Goal: Task Accomplishment & Management: Use online tool/utility

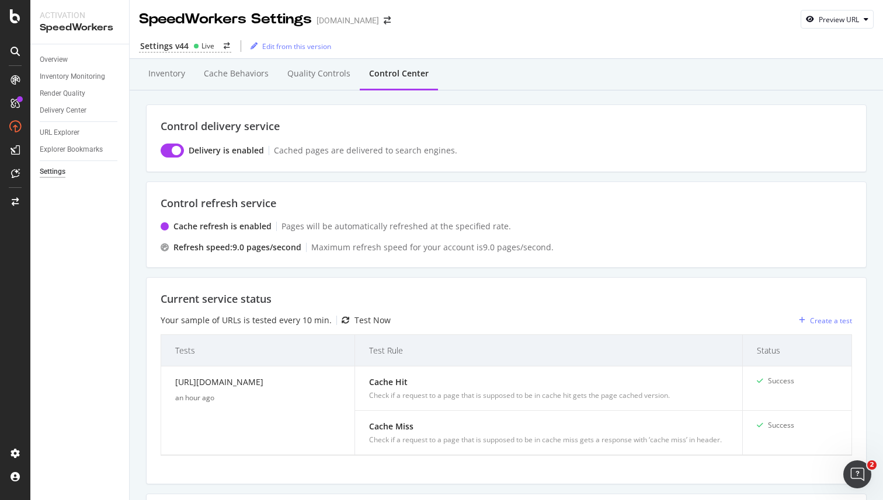
scroll to position [225, 0]
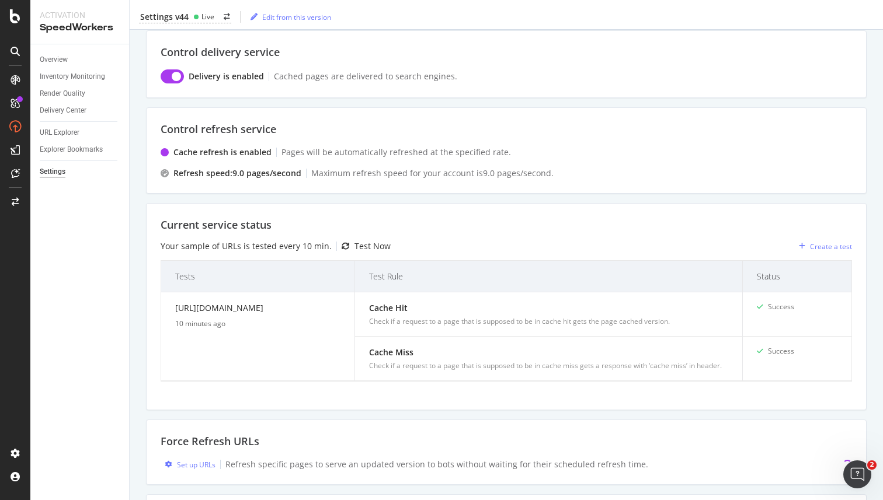
scroll to position [225, 0]
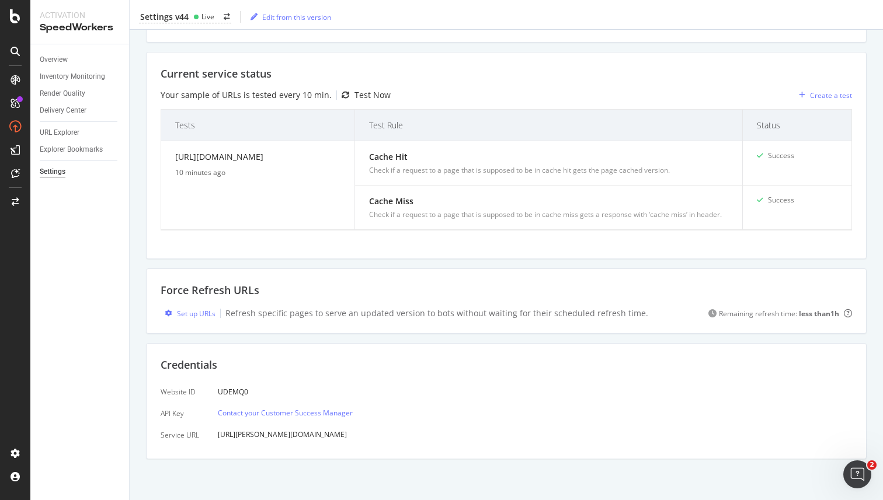
click at [399, 321] on div "Force Refresh URLs Set up URLs Refresh specific pages to serve an updated versi…" at bounding box center [506, 301] width 721 height 65
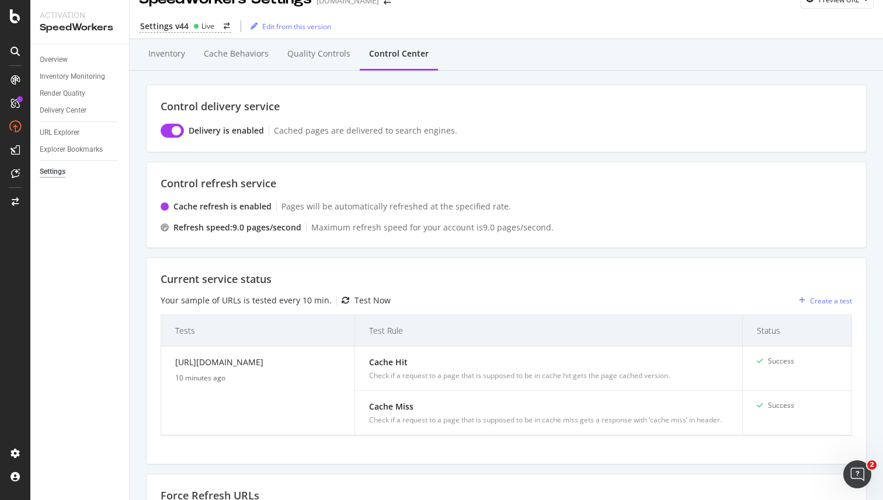
scroll to position [0, 0]
